Goal: Task Accomplishment & Management: Manage account settings

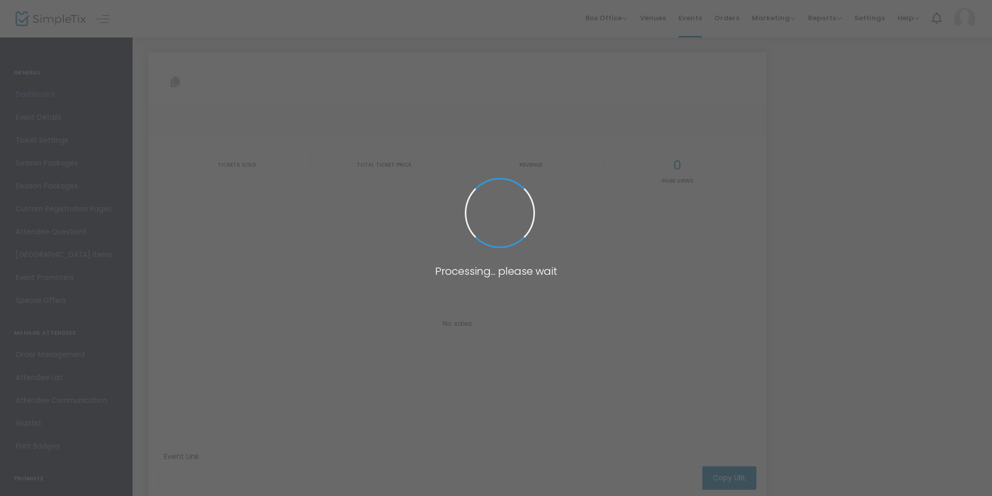
type input "[URL][DOMAIN_NAME]"
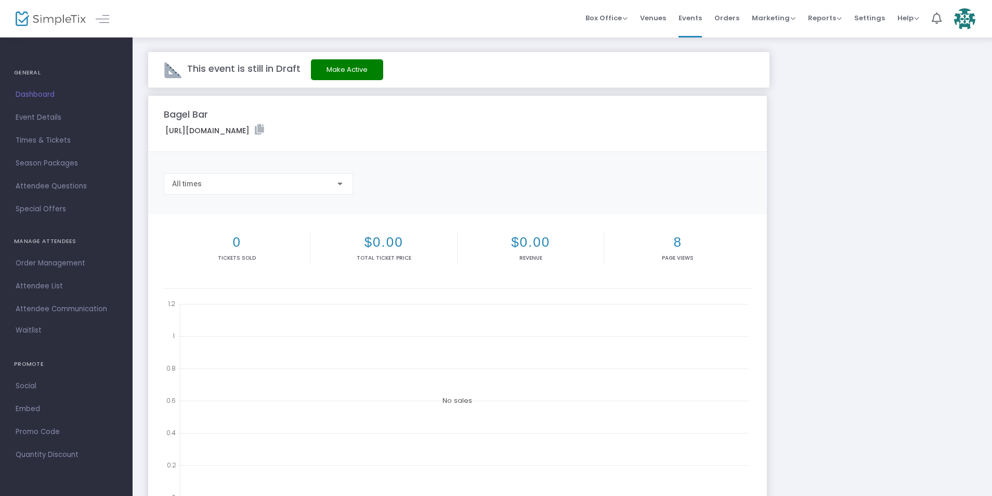
click at [344, 70] on button "Make Active" at bounding box center [347, 69] width 72 height 21
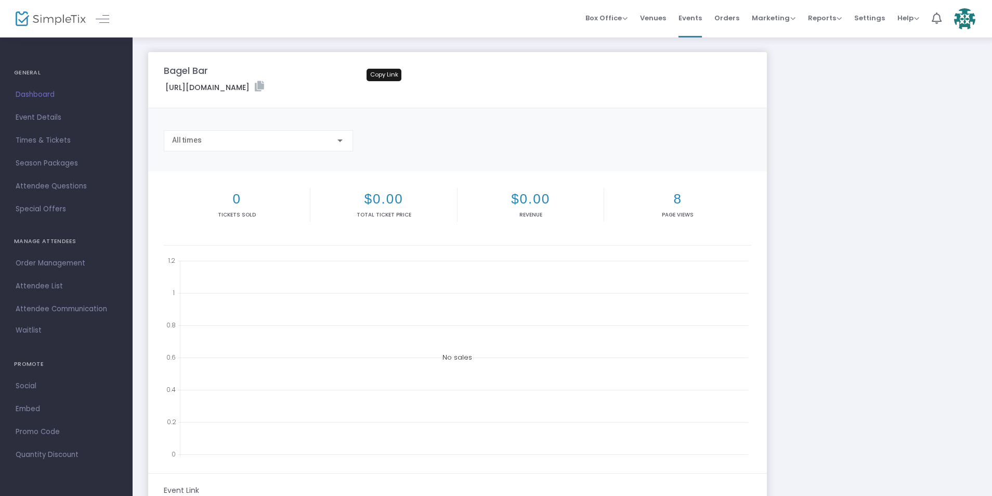
click at [264, 83] on icon at bounding box center [259, 86] width 9 height 10
click at [872, 16] on span "Settings" at bounding box center [869, 18] width 31 height 27
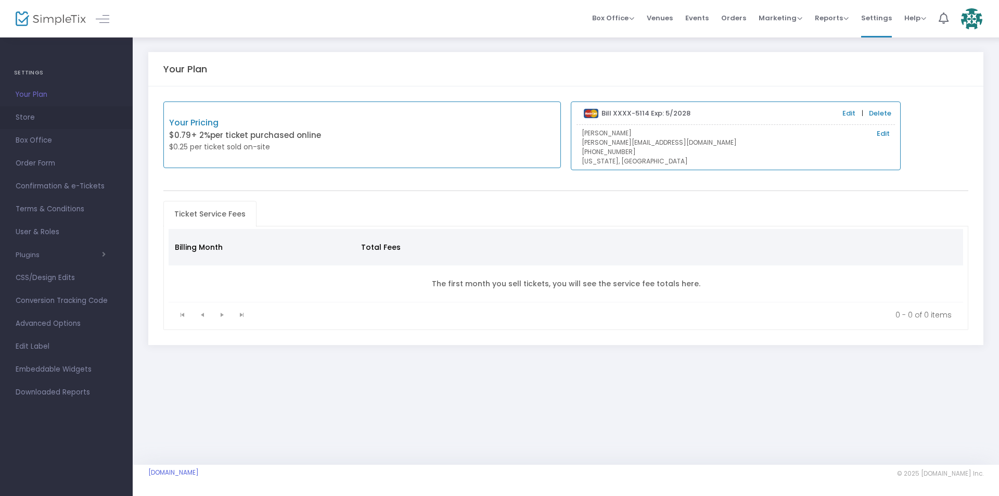
click at [57, 116] on span "Store" at bounding box center [66, 118] width 101 height 14
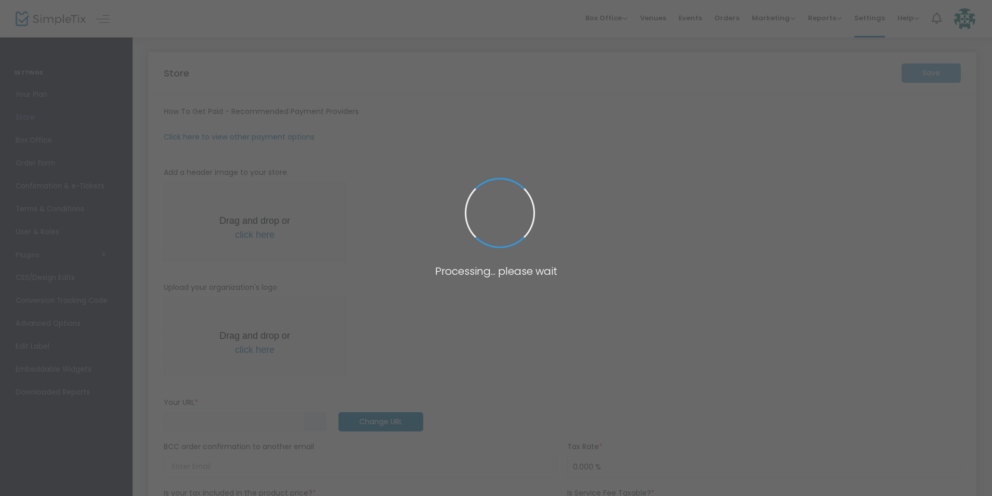
type input "https://HHI"
radio input "true"
radio input "false"
radio input "true"
type input "Hilton Head Island Motorcoach Resort"
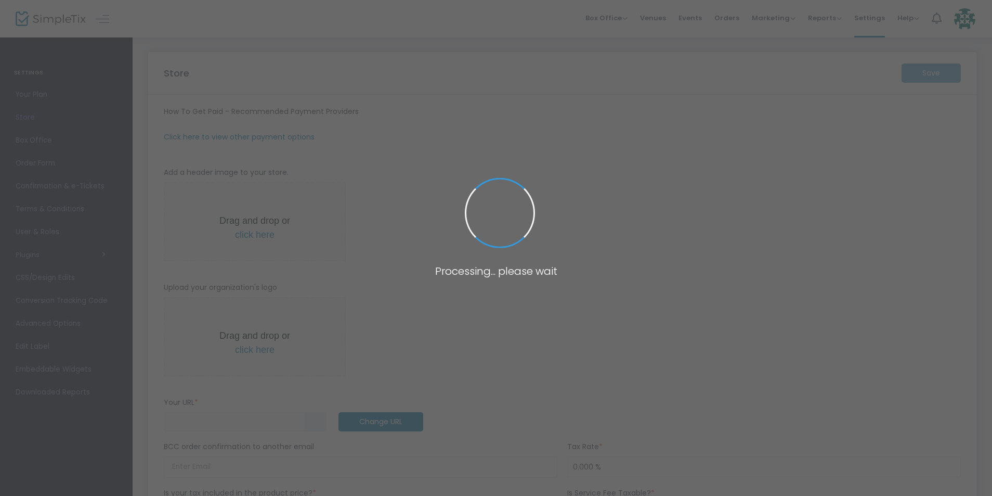
type input "4154155707"
type input "facebook.com/HiltonHeadIslandMotorcoach/"
type input "hiltonheadislandmotorcoach"
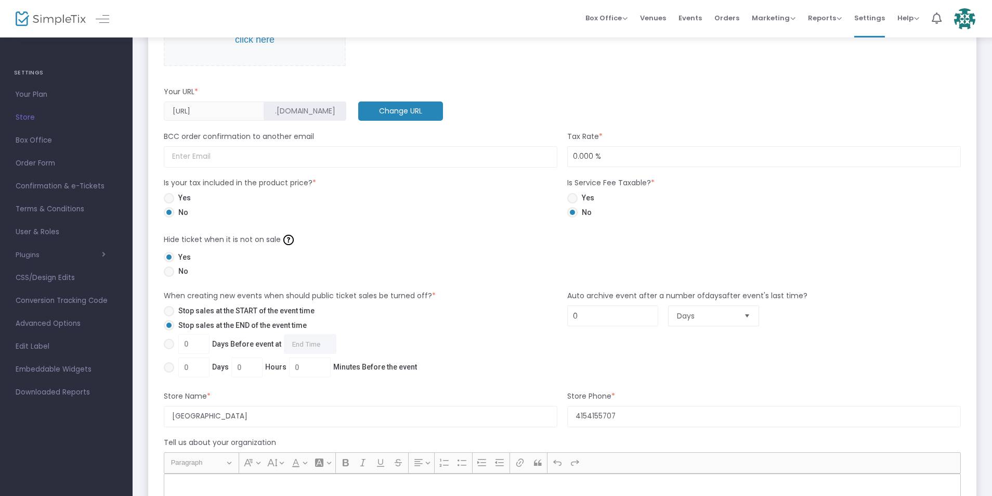
scroll to position [693, 0]
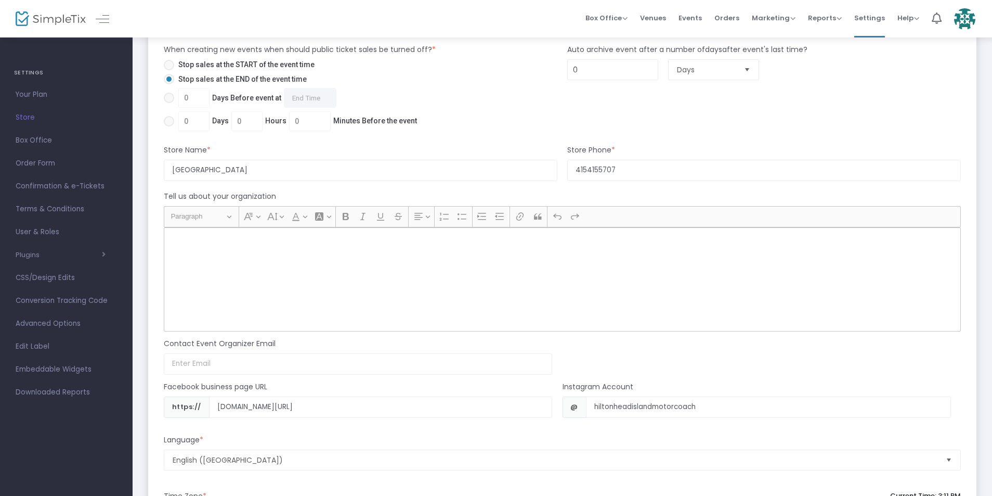
click at [245, 260] on div "Rich Text Editor, main" at bounding box center [562, 279] width 797 height 104
click at [214, 238] on p "Rich Text Editor, main" at bounding box center [563, 239] width 788 height 10
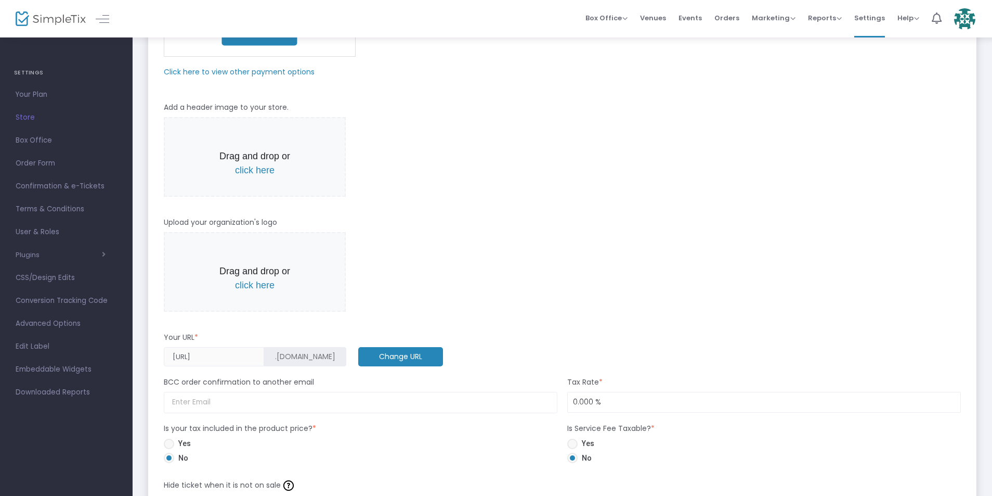
scroll to position [285, 0]
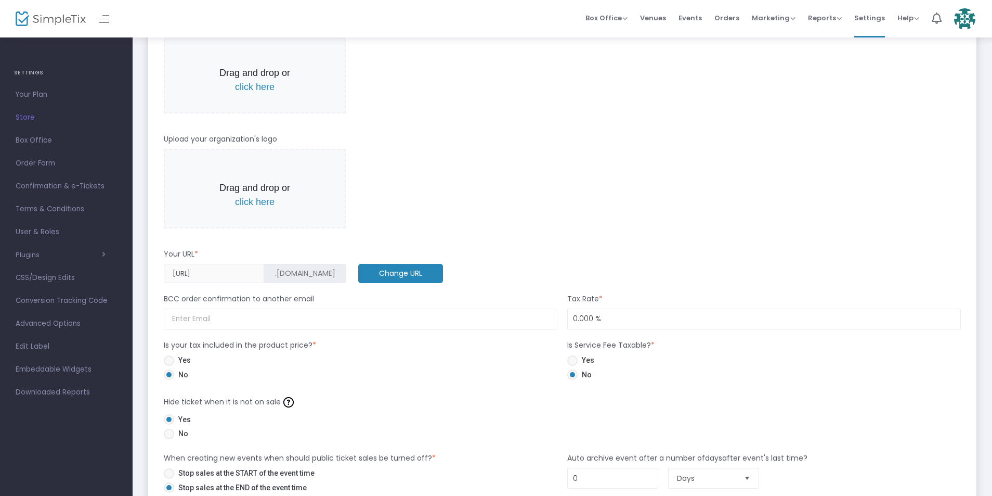
click at [279, 276] on span ".simpletix.com" at bounding box center [305, 273] width 60 height 11
click at [358, 281] on m-button "Change URL" at bounding box center [400, 273] width 85 height 19
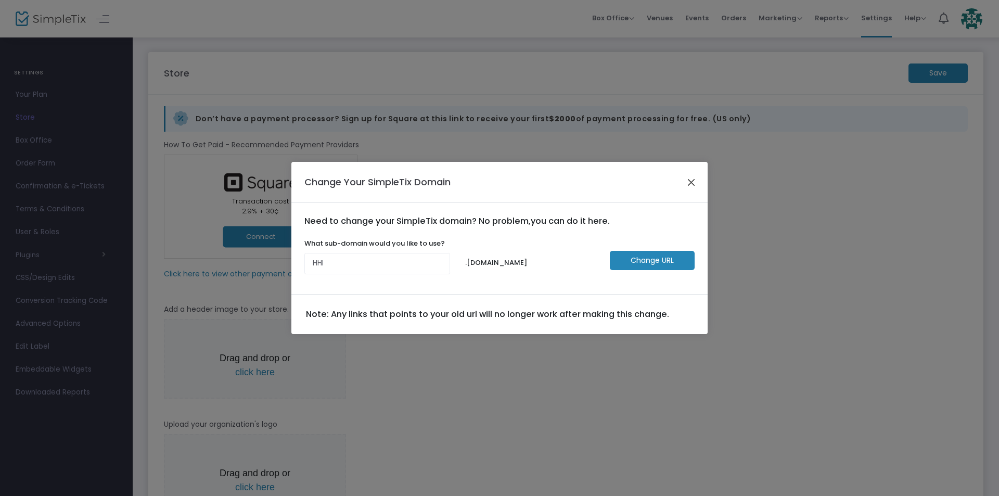
click at [696, 178] on button "Close" at bounding box center [691, 182] width 14 height 14
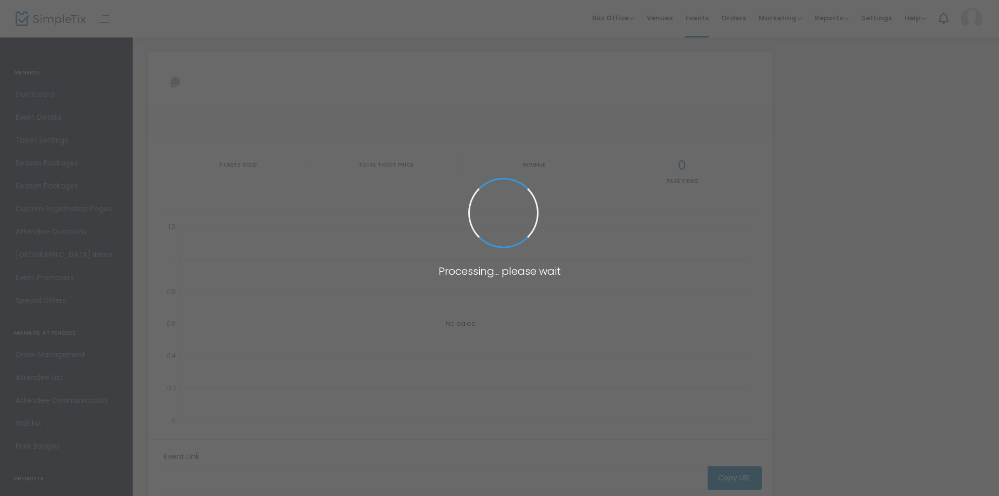
type input "[URL][DOMAIN_NAME]"
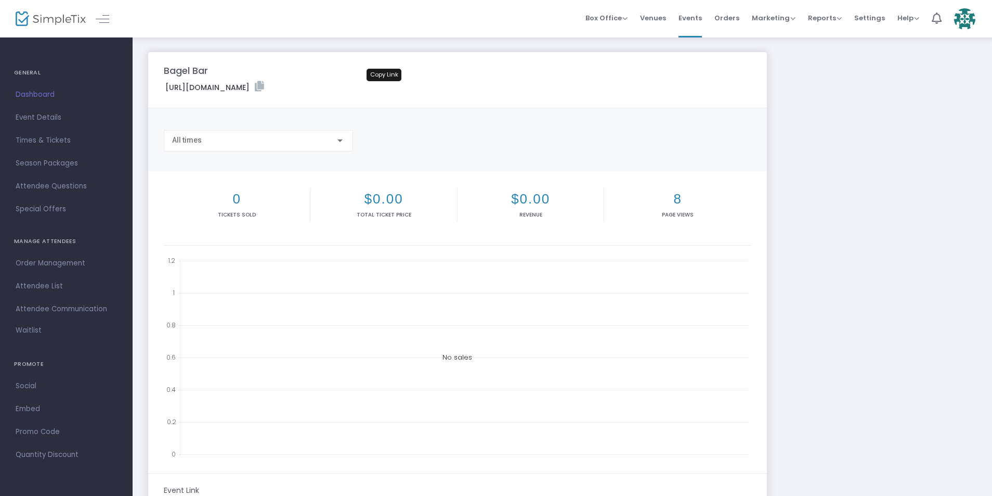
click at [264, 84] on icon at bounding box center [259, 86] width 9 height 10
click at [264, 87] on icon at bounding box center [259, 86] width 9 height 10
click at [38, 21] on img at bounding box center [51, 18] width 70 height 15
